Goal: Information Seeking & Learning: Learn about a topic

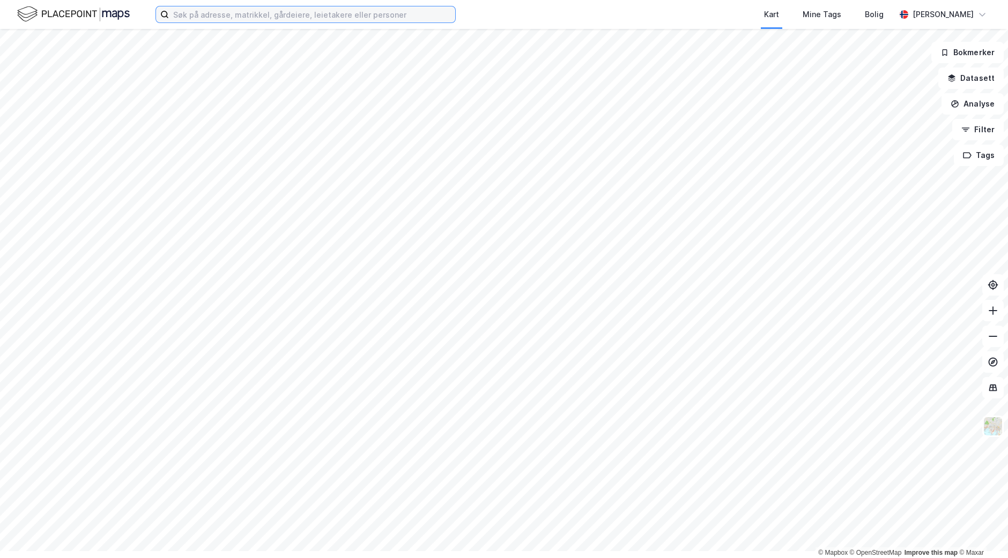
click at [297, 20] on input at bounding box center [312, 14] width 286 height 16
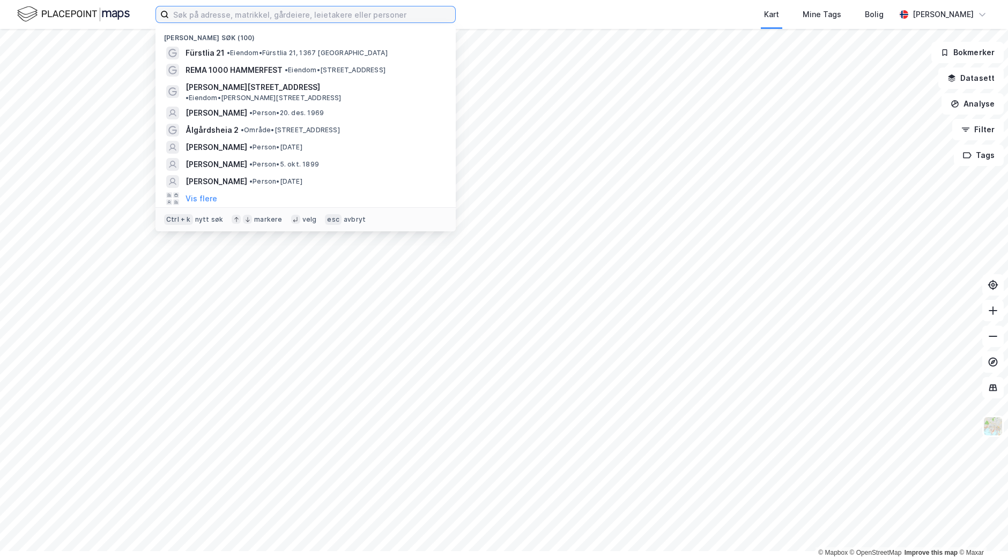
paste input "[PERSON_NAME]"
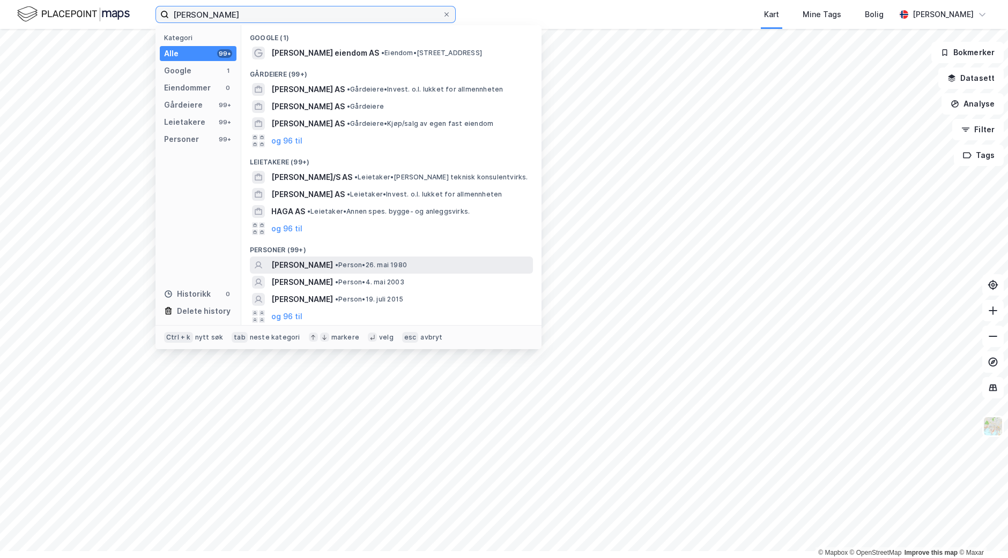
type input "[PERSON_NAME]"
click at [333, 272] on span "[PERSON_NAME]" at bounding box center [302, 265] width 62 height 13
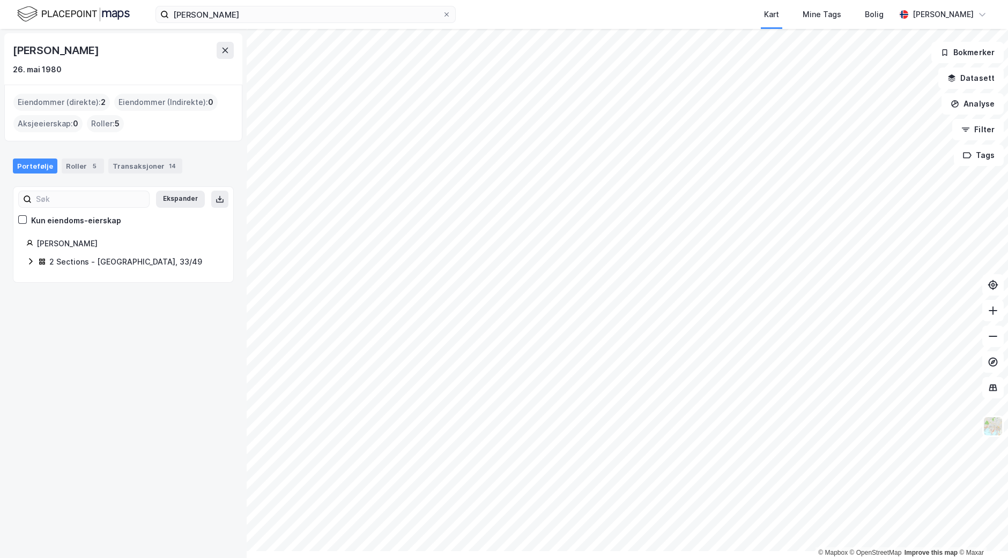
click at [91, 269] on div "2 Sections - [GEOGRAPHIC_DATA], 33/49" at bounding box center [125, 262] width 153 height 13
click at [137, 299] on link "[GEOGRAPHIC_DATA], 33/49/0/1" at bounding box center [121, 288] width 80 height 22
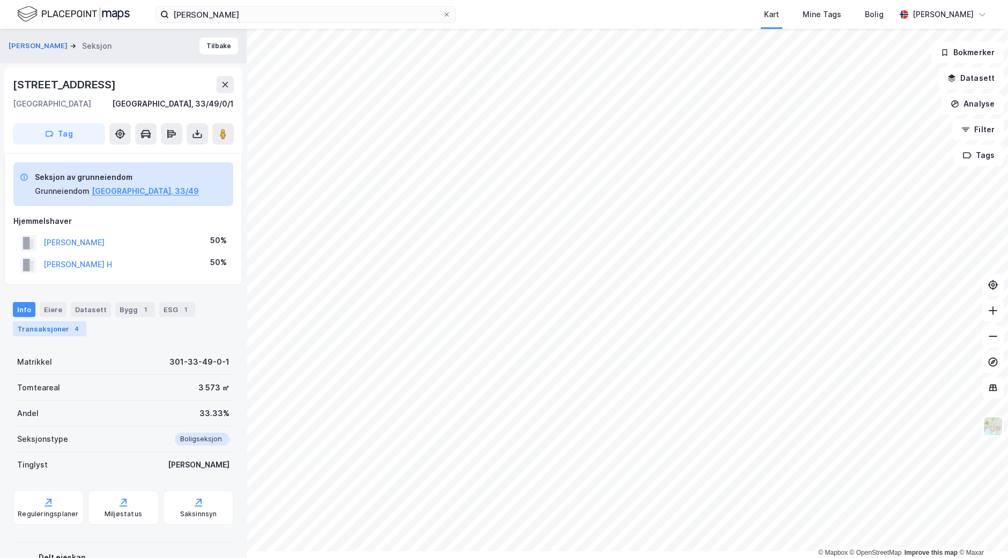
click at [46, 337] on div "Transaksjoner 4" at bounding box center [49, 329] width 73 height 15
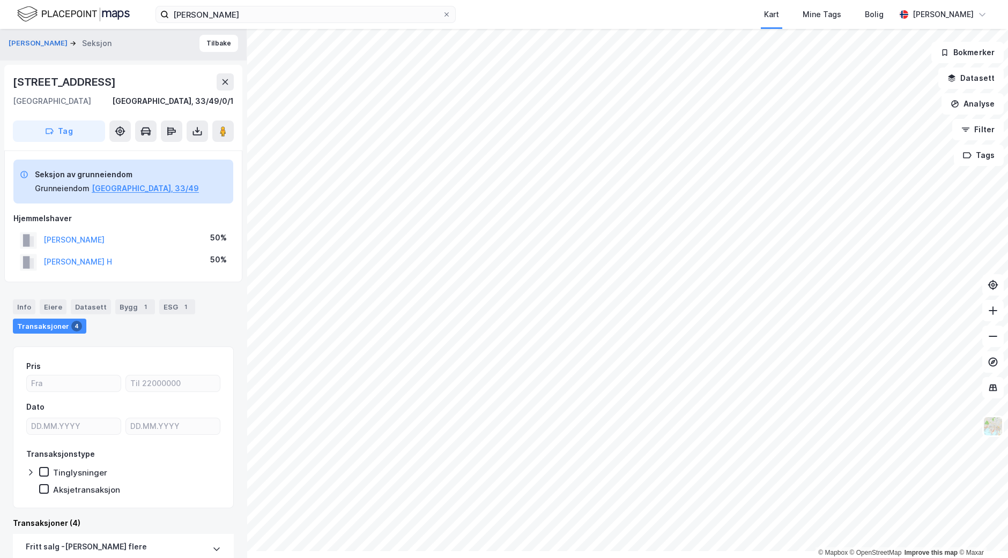
scroll to position [1, 0]
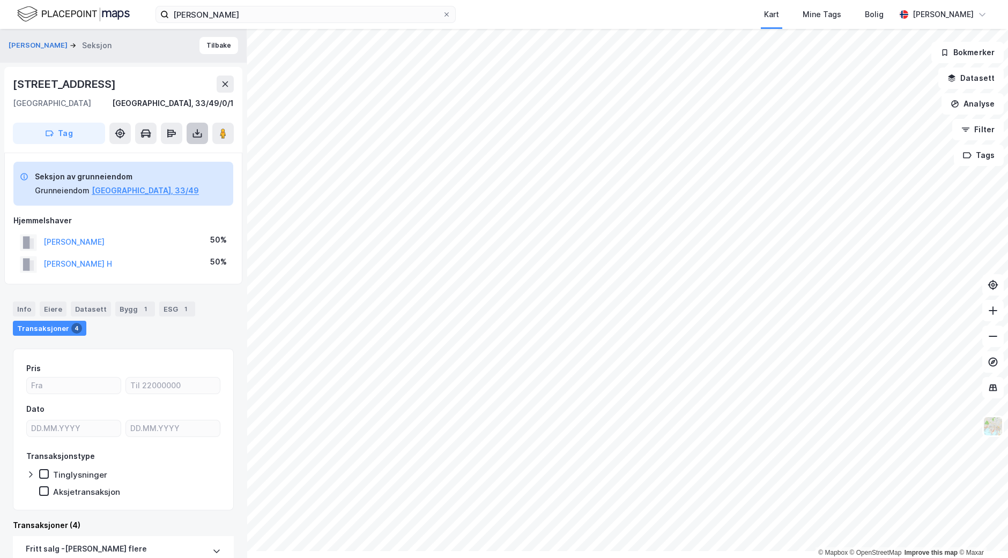
click at [203, 139] on icon at bounding box center [197, 133] width 11 height 11
click at [172, 159] on div "Last ned grunnbok" at bounding box center [144, 155] width 62 height 9
click at [0, 0] on button "[PERSON_NAME] H" at bounding box center [0, 0] width 0 height 0
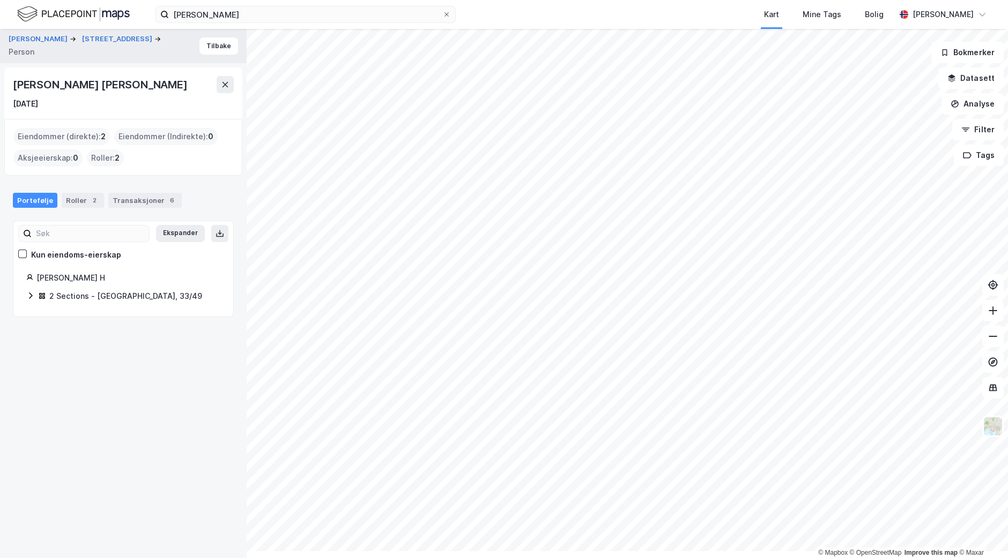
click at [106, 303] on div "2 Sections - [GEOGRAPHIC_DATA], 33/49" at bounding box center [125, 296] width 153 height 13
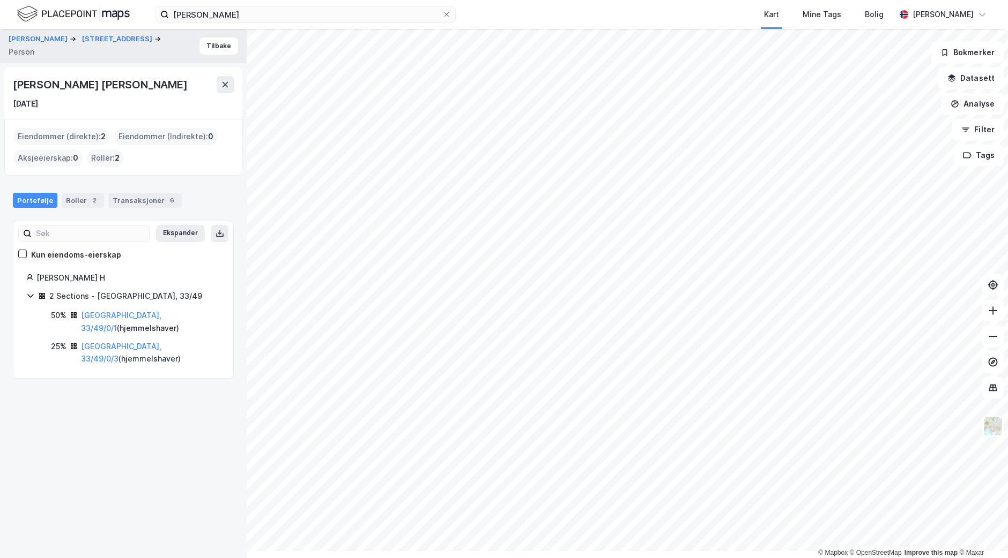
click at [129, 379] on div "Ekspander Kun eiendoms-eierskap [PERSON_NAME] H 2 Sections - [GEOGRAPHIC_DATA],…" at bounding box center [123, 300] width 221 height 159
click at [124, 364] on link "[GEOGRAPHIC_DATA], 33/49/0/3" at bounding box center [121, 353] width 80 height 22
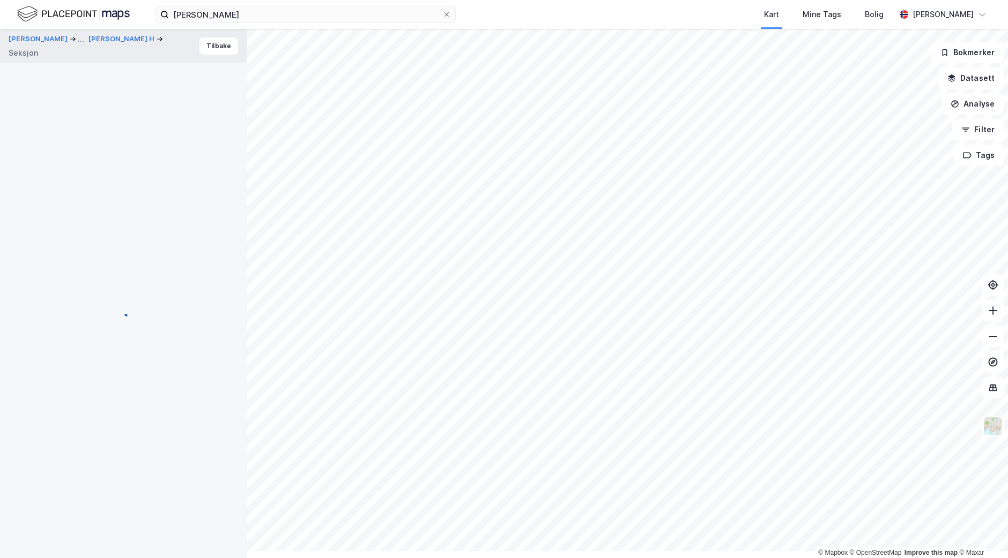
scroll to position [1, 0]
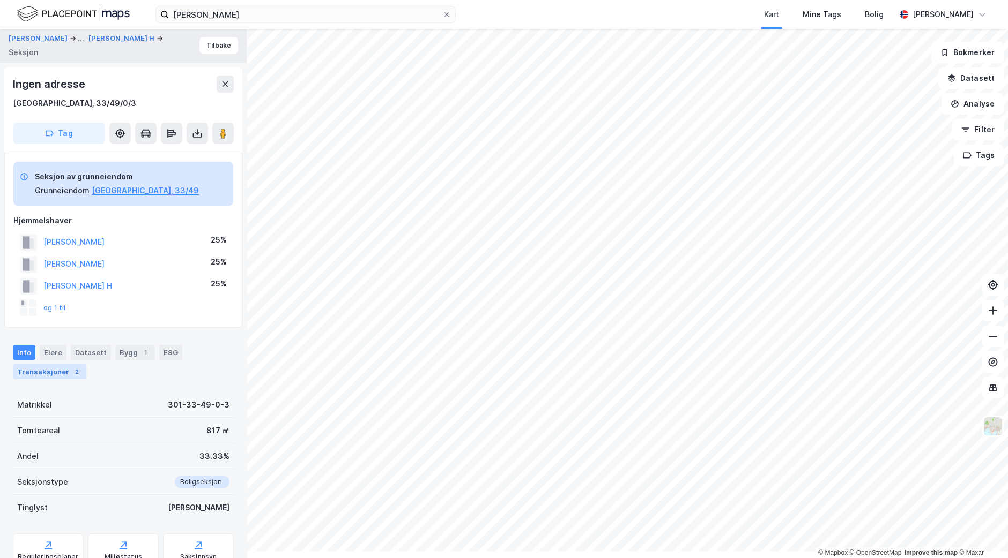
click at [49, 379] on div "Transaksjoner 2" at bounding box center [49, 371] width 73 height 15
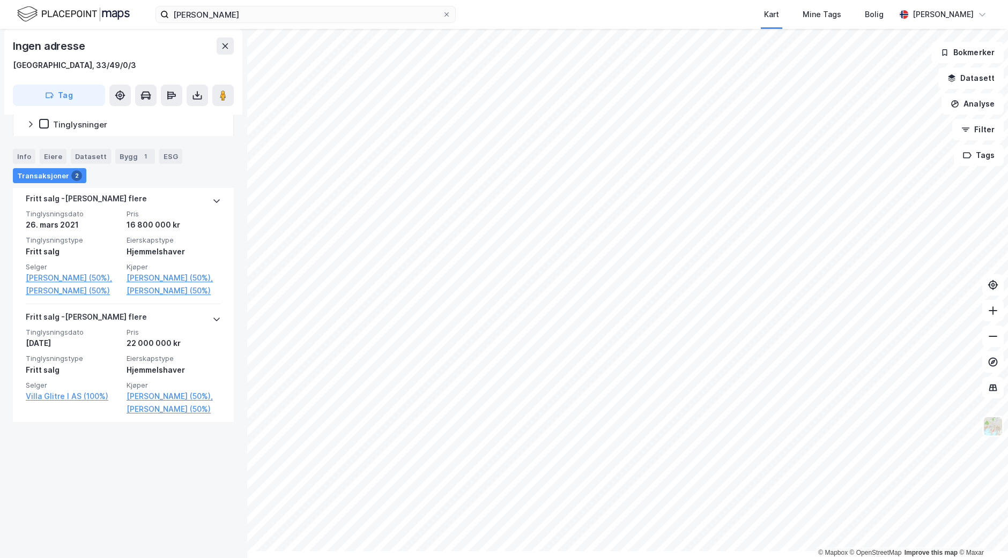
scroll to position [501, 0]
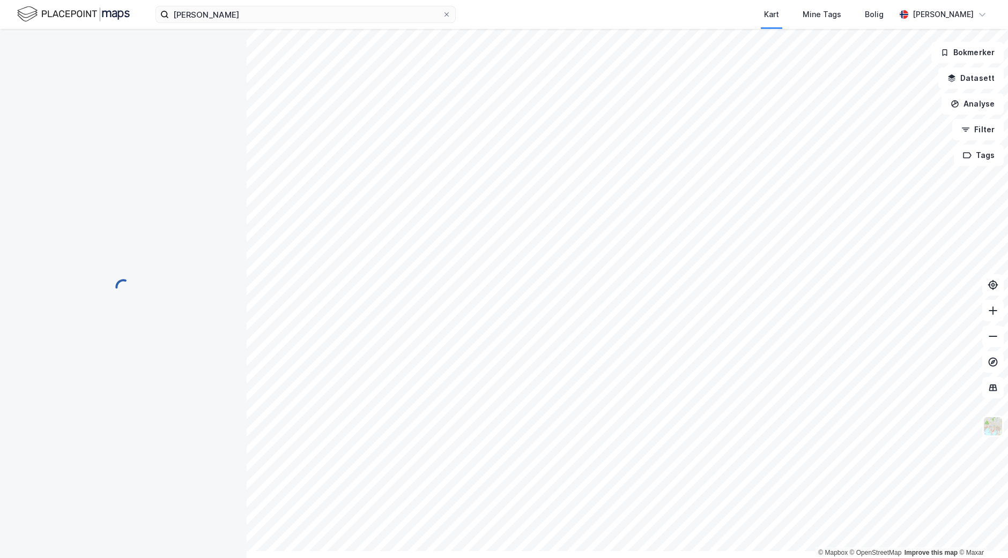
scroll to position [101, 0]
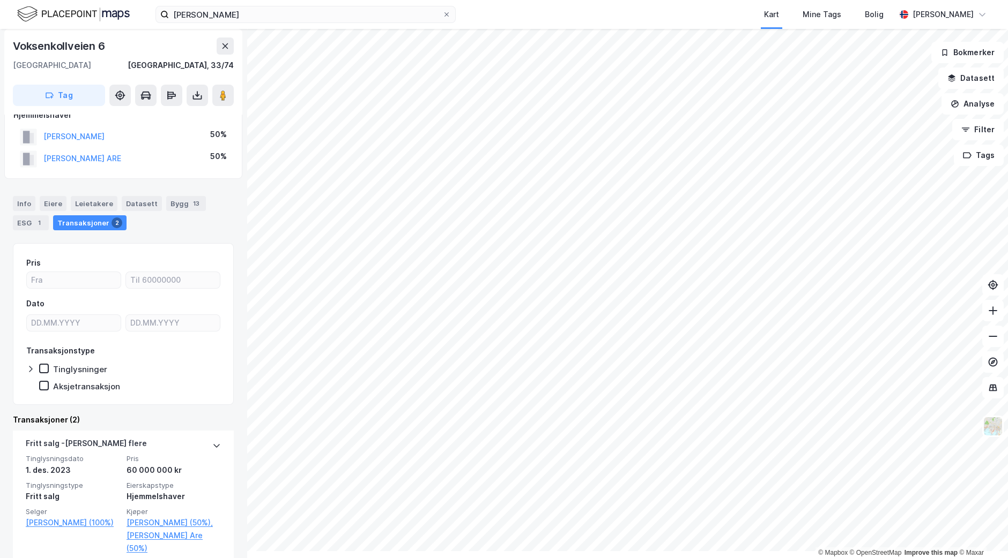
scroll to position [8, 0]
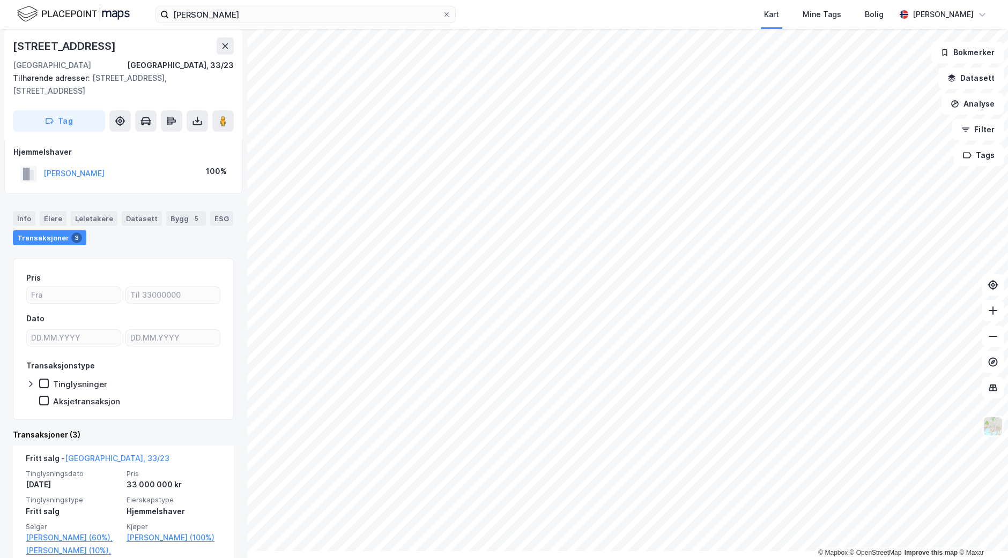
scroll to position [8, 0]
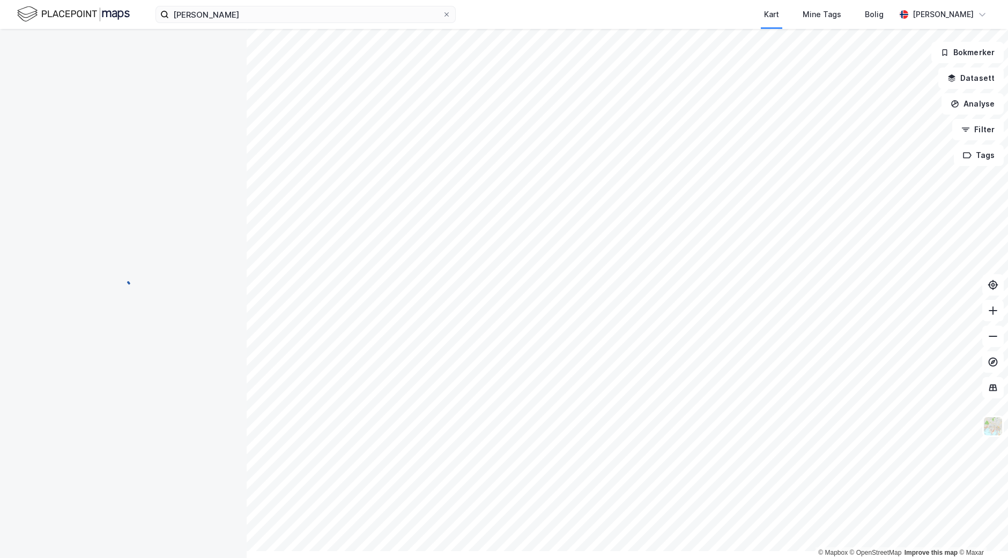
scroll to position [8, 0]
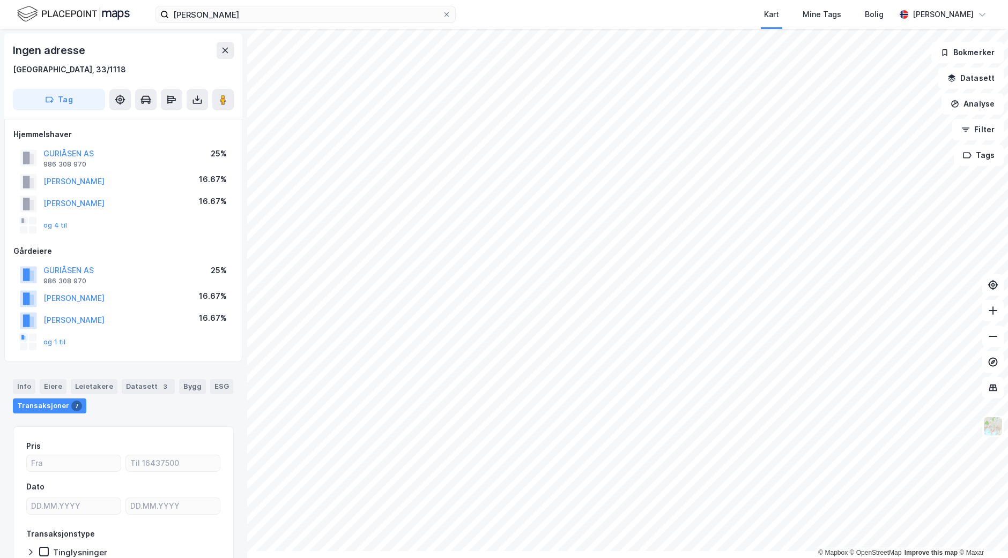
scroll to position [8, 0]
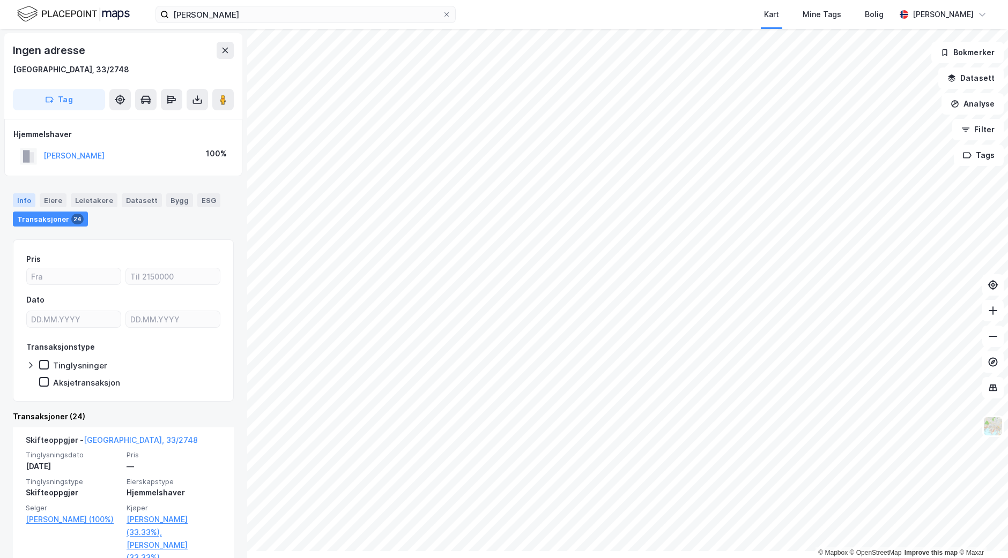
click at [16, 207] on div "Info" at bounding box center [24, 200] width 23 height 14
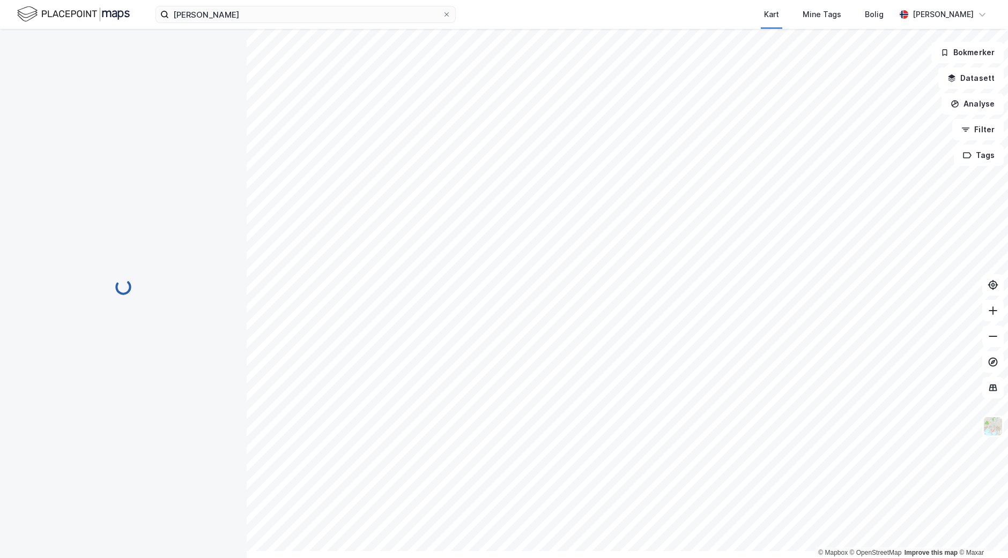
scroll to position [8, 0]
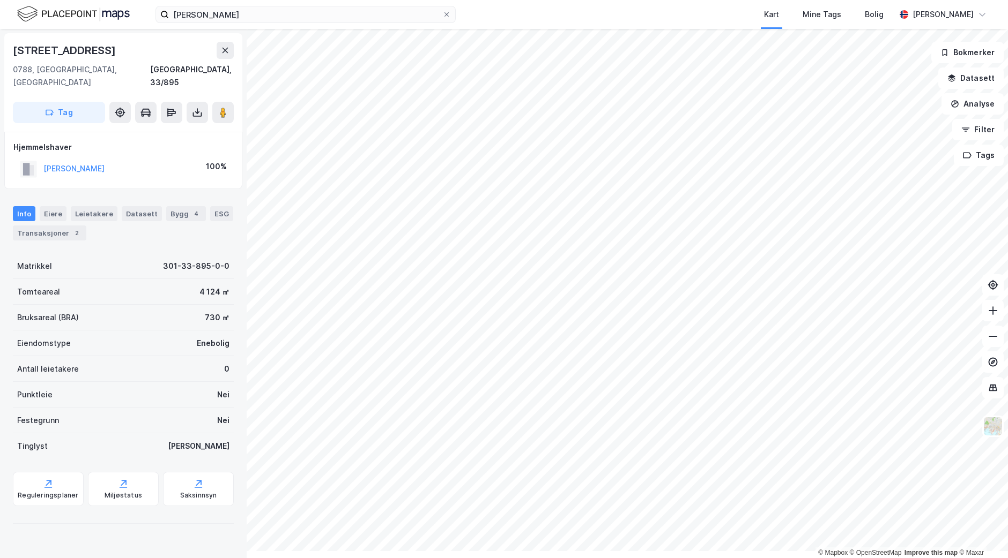
scroll to position [8, 0]
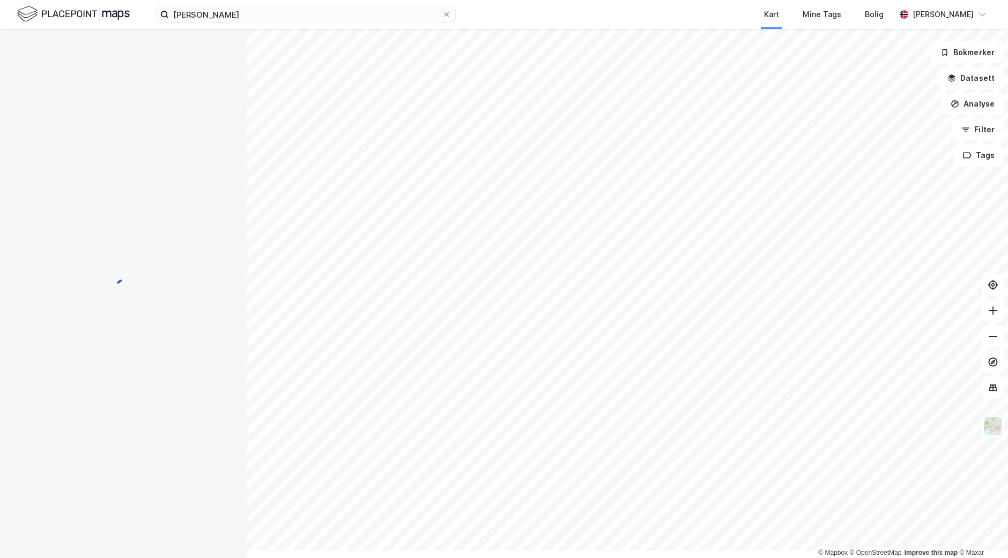
scroll to position [8, 0]
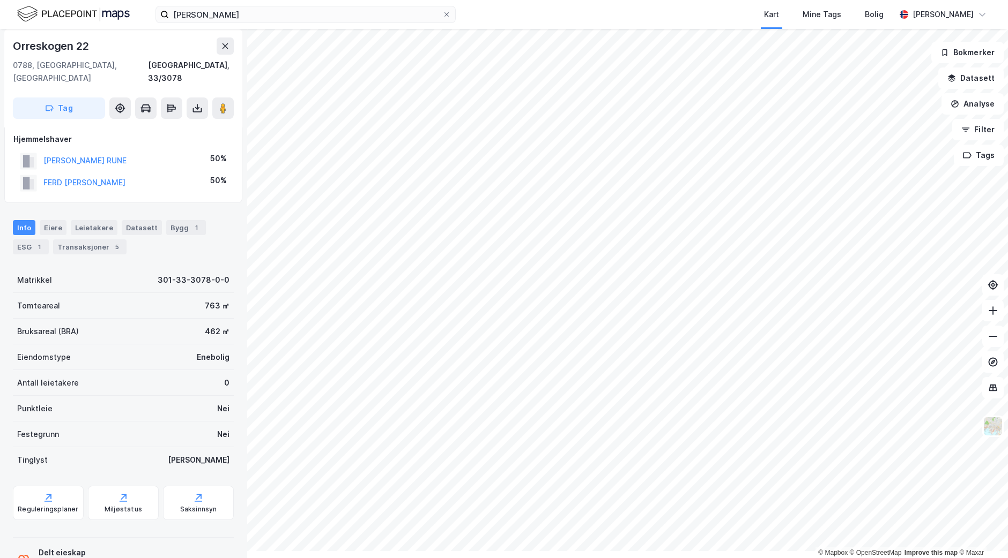
scroll to position [8, 0]
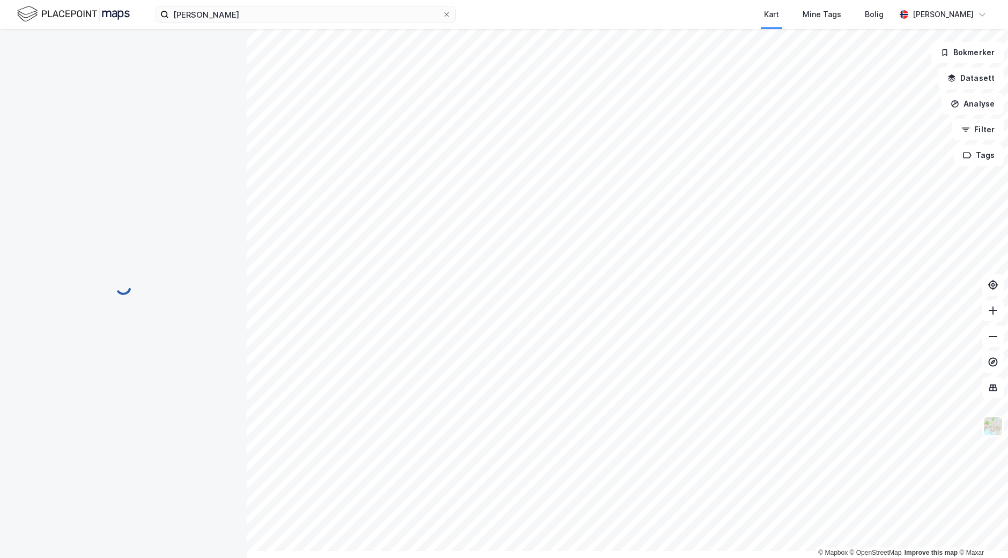
scroll to position [8, 0]
